Goal: Navigation & Orientation: Find specific page/section

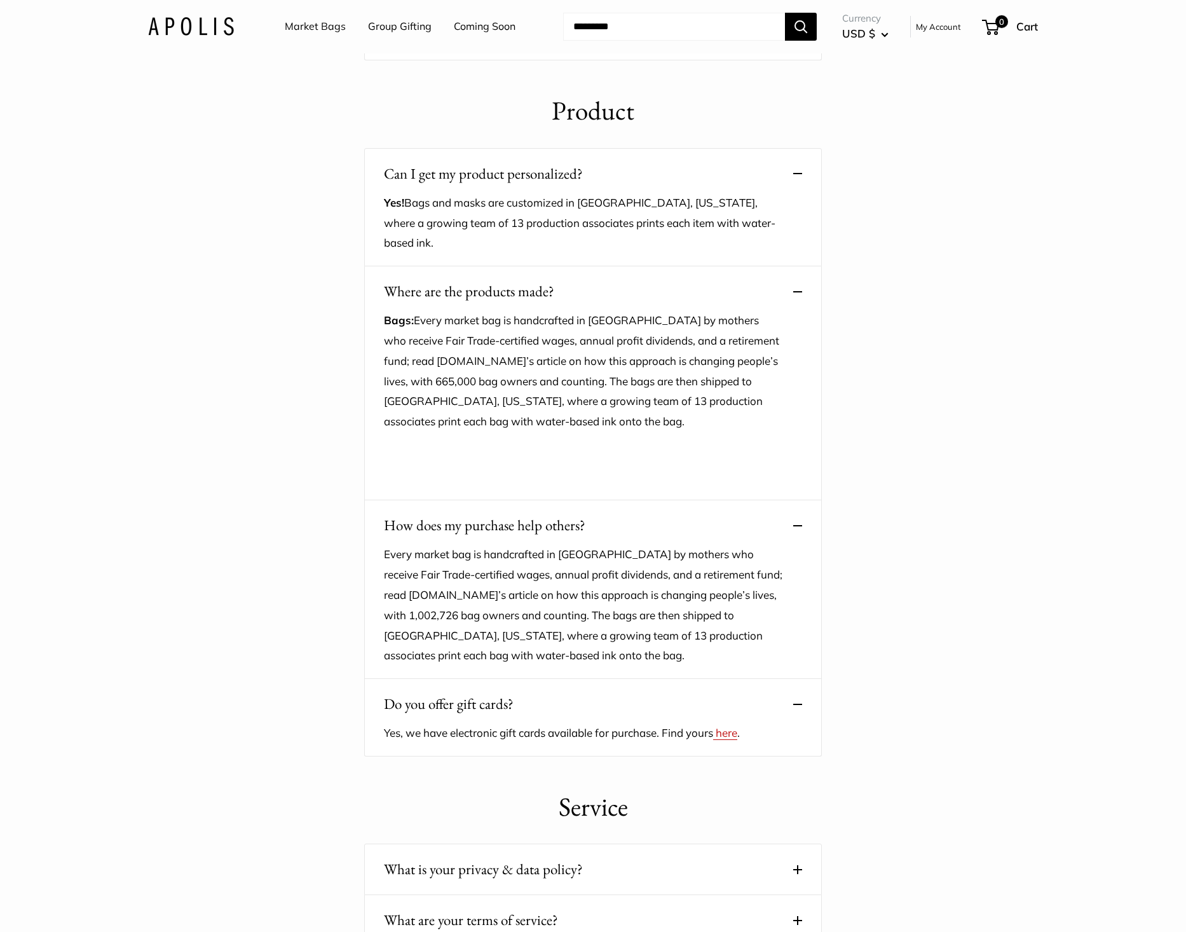
click at [327, 97] on main "Help Center & FAQ Artwork My artwork doesn’t fit on the bag. Can I add extra ch…" at bounding box center [593, 586] width 1186 height 2928
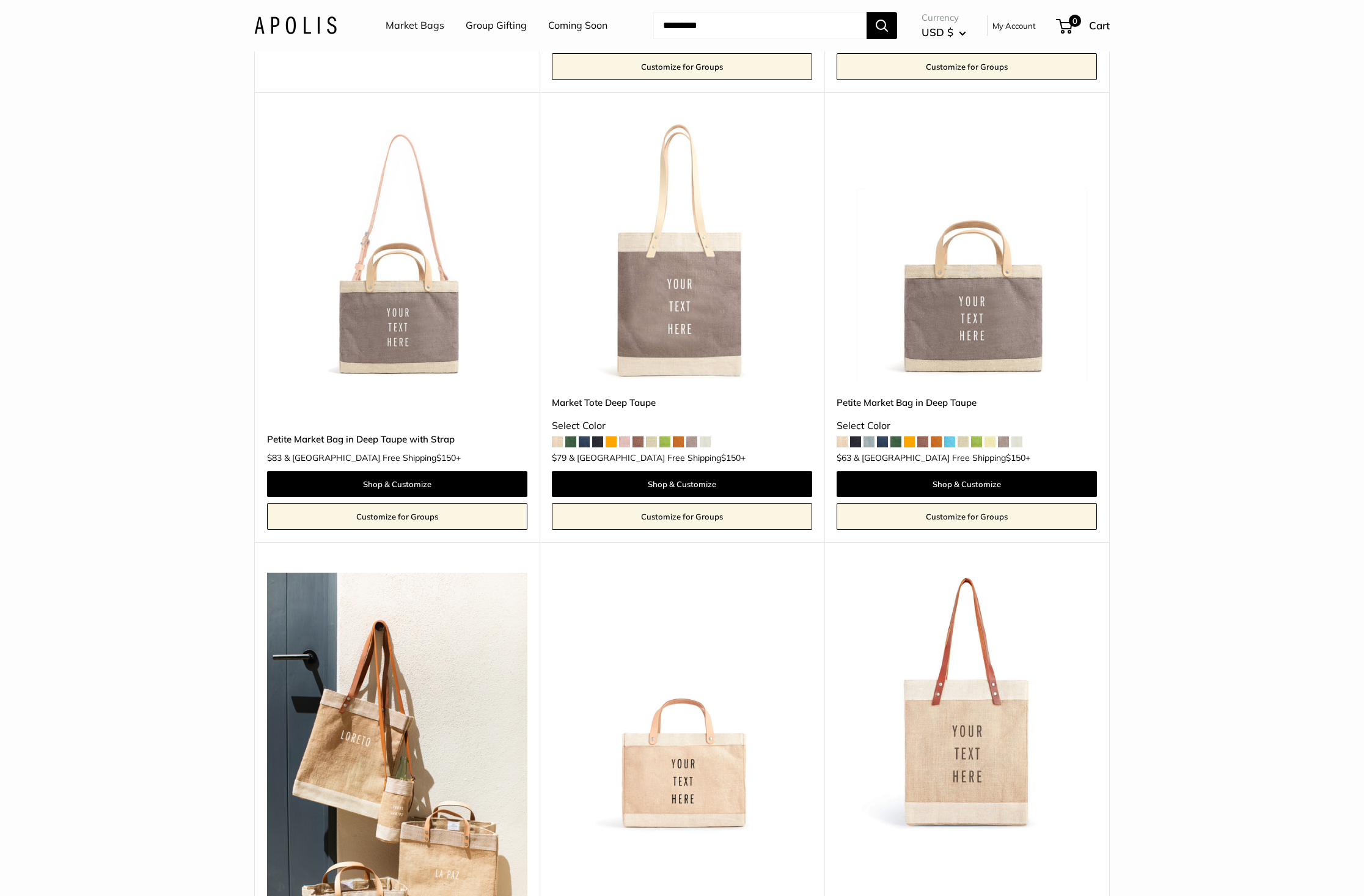
scroll to position [537, 0]
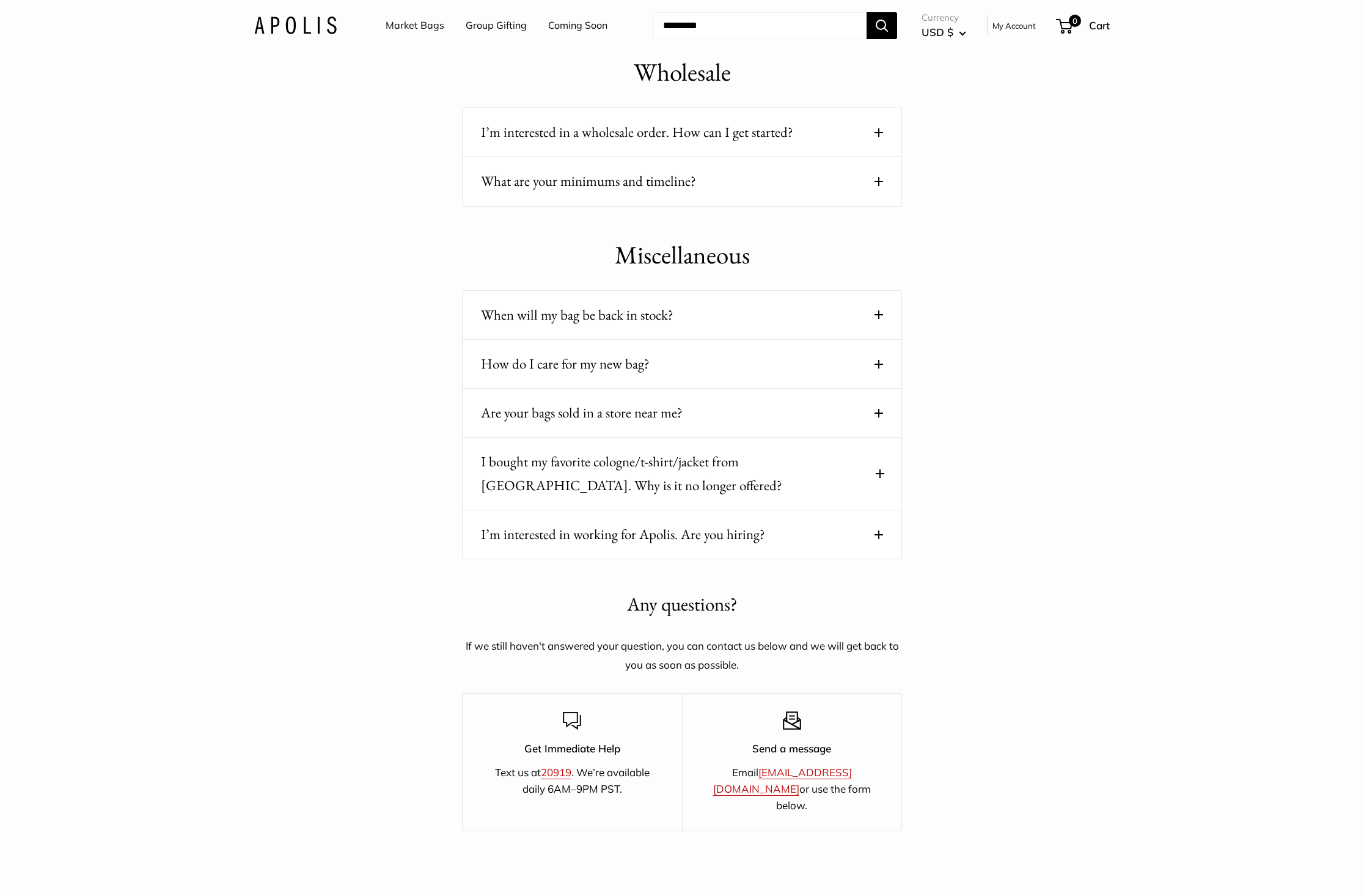
scroll to position [1567, 0]
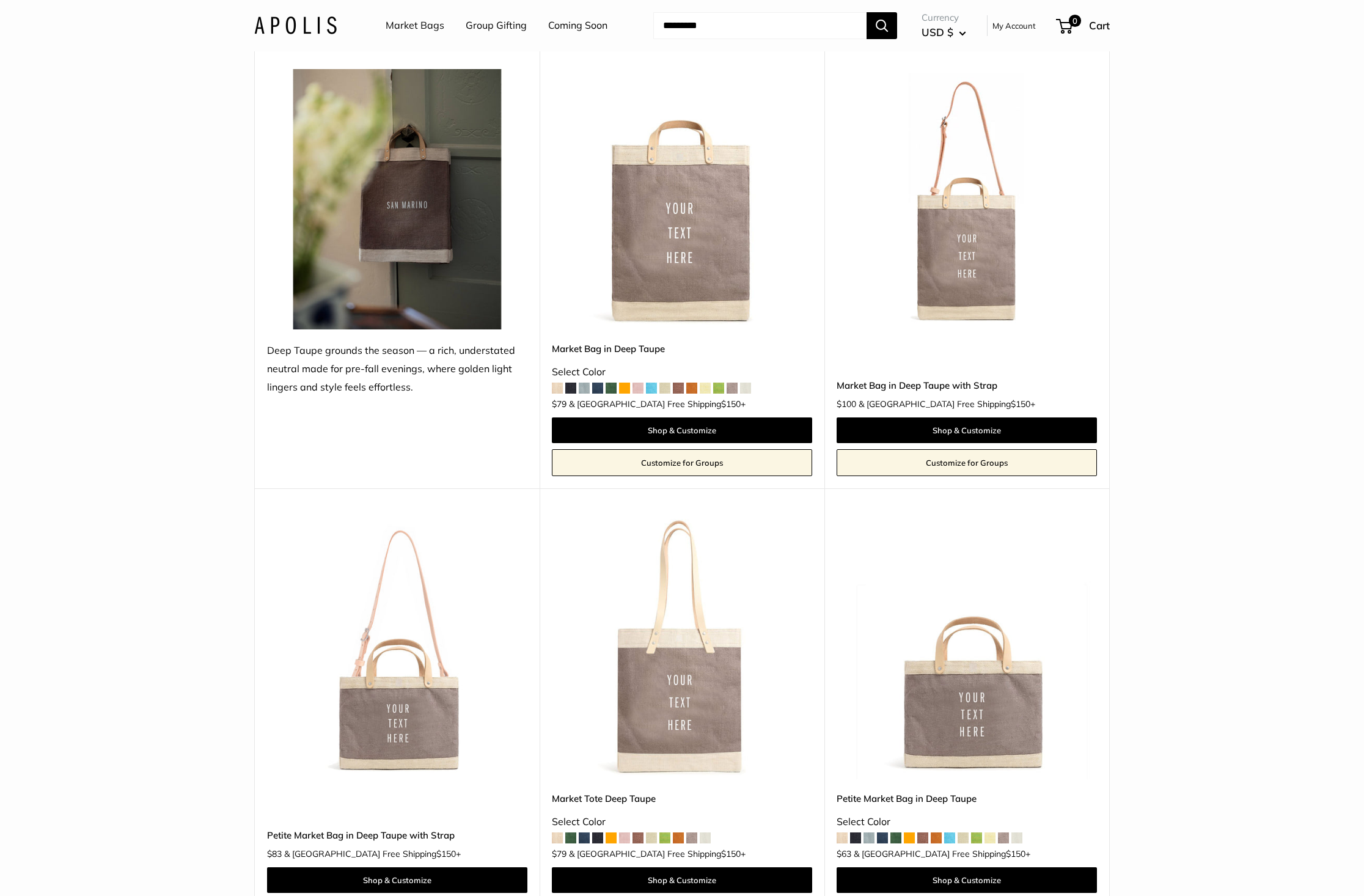
scroll to position [122, 0]
